Goal: Task Accomplishment & Management: Complete application form

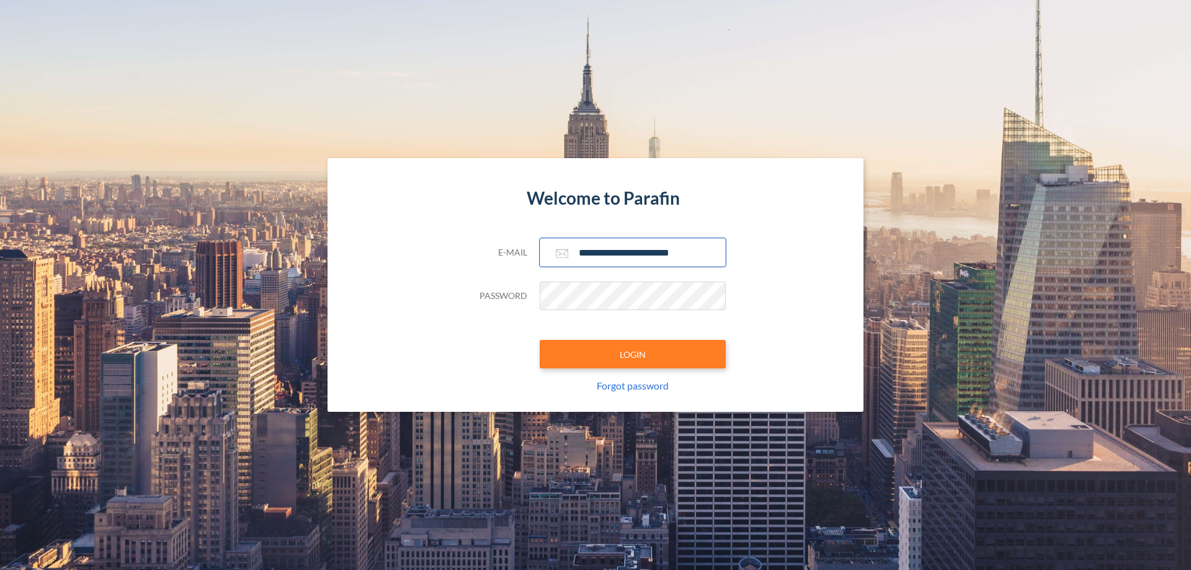
type input "**********"
click at [632, 354] on button "LOGIN" at bounding box center [632, 354] width 186 height 29
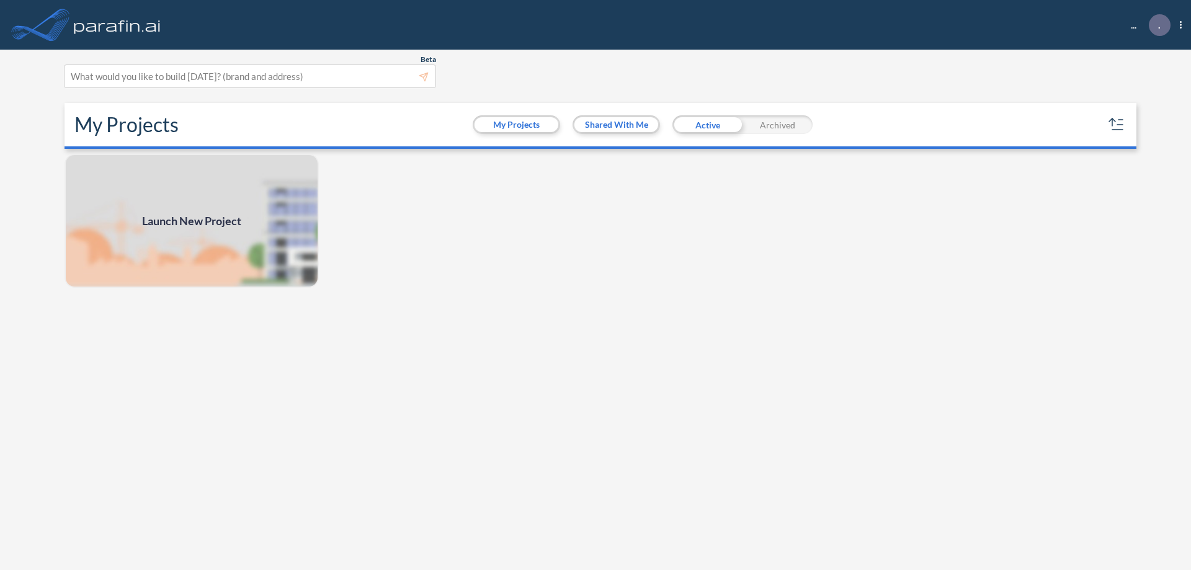
scroll to position [3, 0]
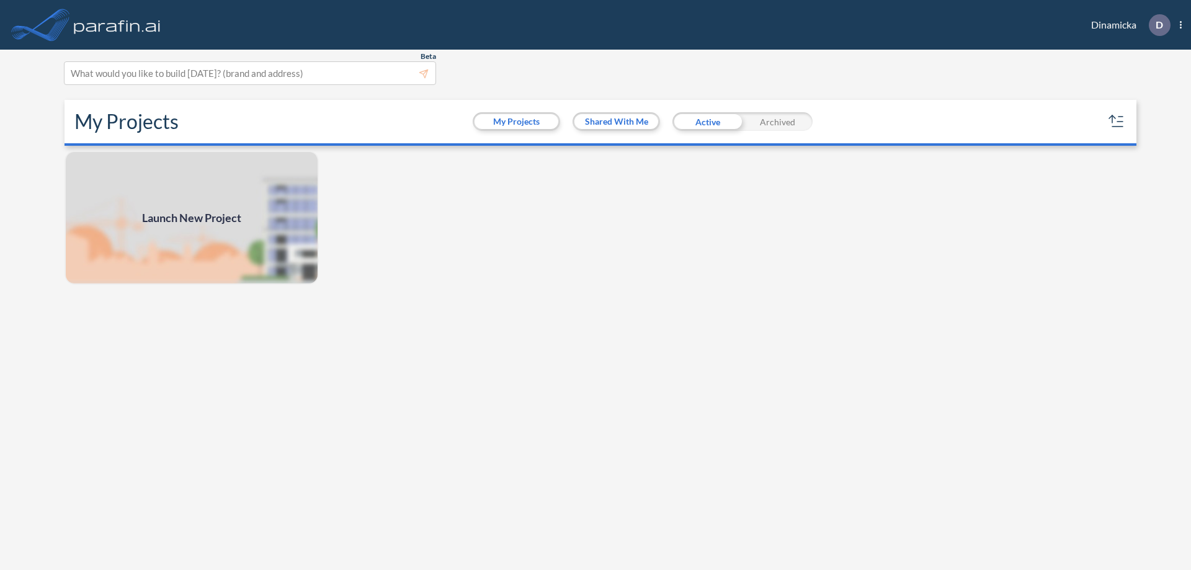
click at [192, 218] on span "Launch New Project" at bounding box center [191, 218] width 99 height 17
